Goal: Transaction & Acquisition: Obtain resource

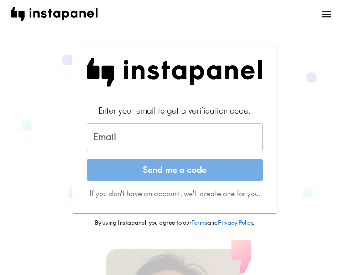
click at [160, 65] on img at bounding box center [175, 72] width 176 height 29
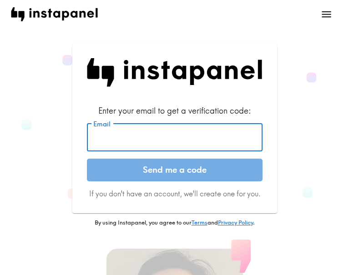
click at [142, 132] on input "Email" at bounding box center [175, 137] width 176 height 28
paste input "[EMAIL_ADDRESS][DOMAIN_NAME]"
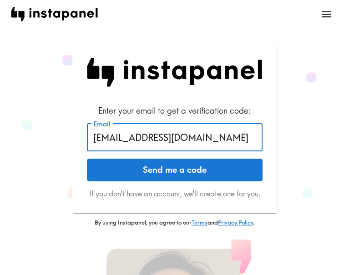
type input "[EMAIL_ADDRESS][DOMAIN_NAME]"
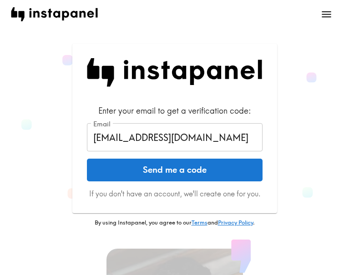
click at [131, 168] on button "Send me a code" at bounding box center [175, 170] width 176 height 23
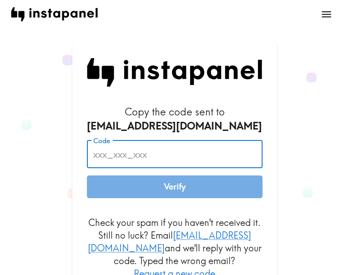
click at [126, 157] on input "Code" at bounding box center [175, 154] width 176 height 28
paste input "gFr_Nbk_BgQ"
type input "gFr_Nbk_BgQ"
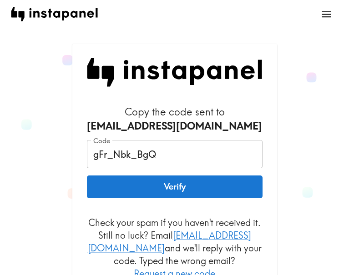
click at [157, 180] on button "Verify" at bounding box center [175, 187] width 176 height 23
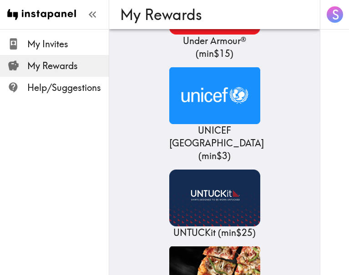
scroll to position [21034, 0]
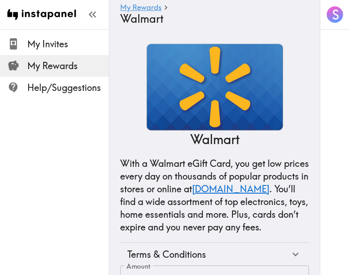
scroll to position [131, 0]
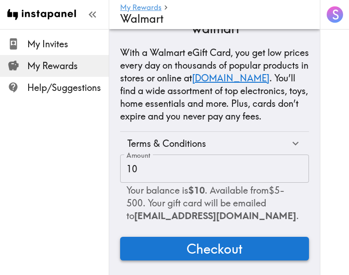
click at [214, 240] on span "Checkout" at bounding box center [214, 249] width 56 height 18
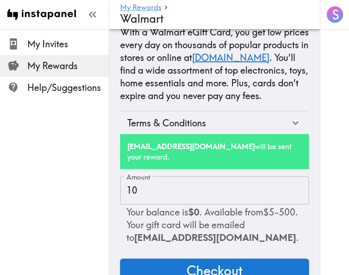
scroll to position [174, 0]
